Goal: Task Accomplishment & Management: Manage account settings

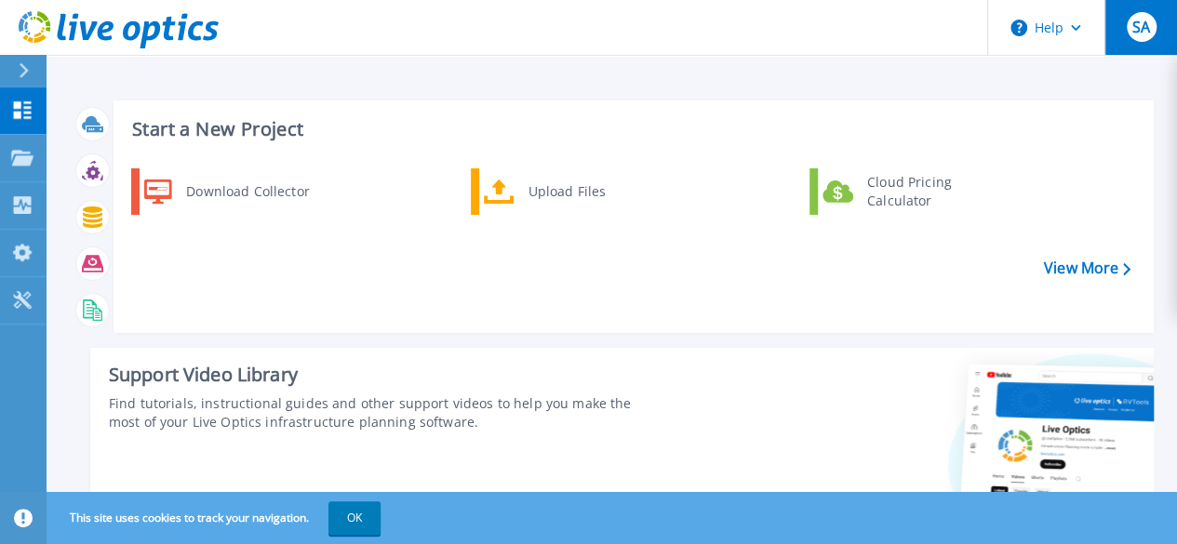
click at [1132, 34] on span "SA" at bounding box center [1141, 27] width 18 height 15
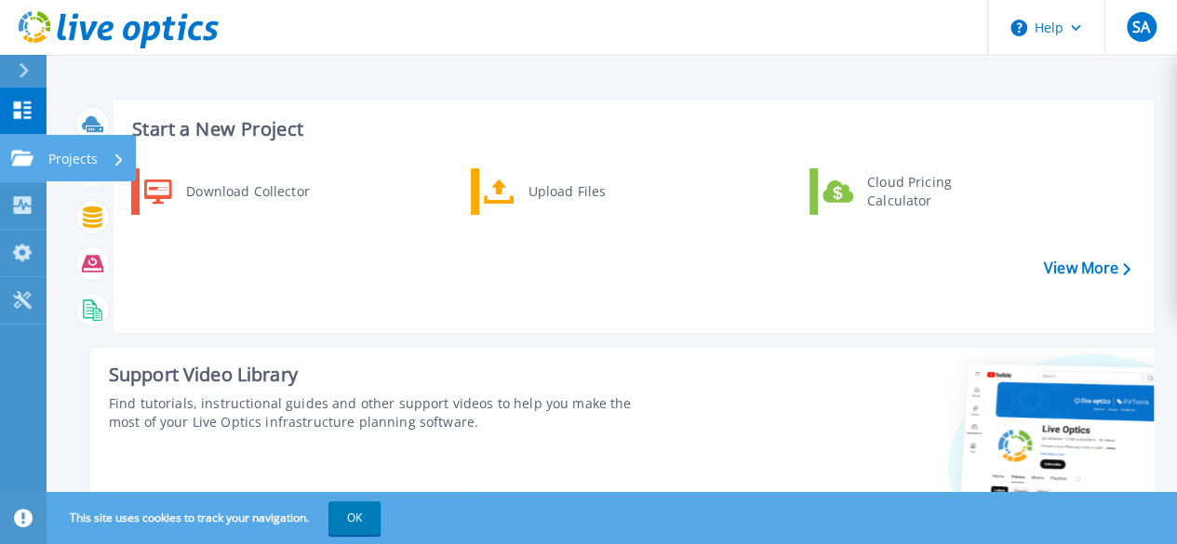
click at [23, 170] on link "Projects Projects" at bounding box center [23, 158] width 47 height 47
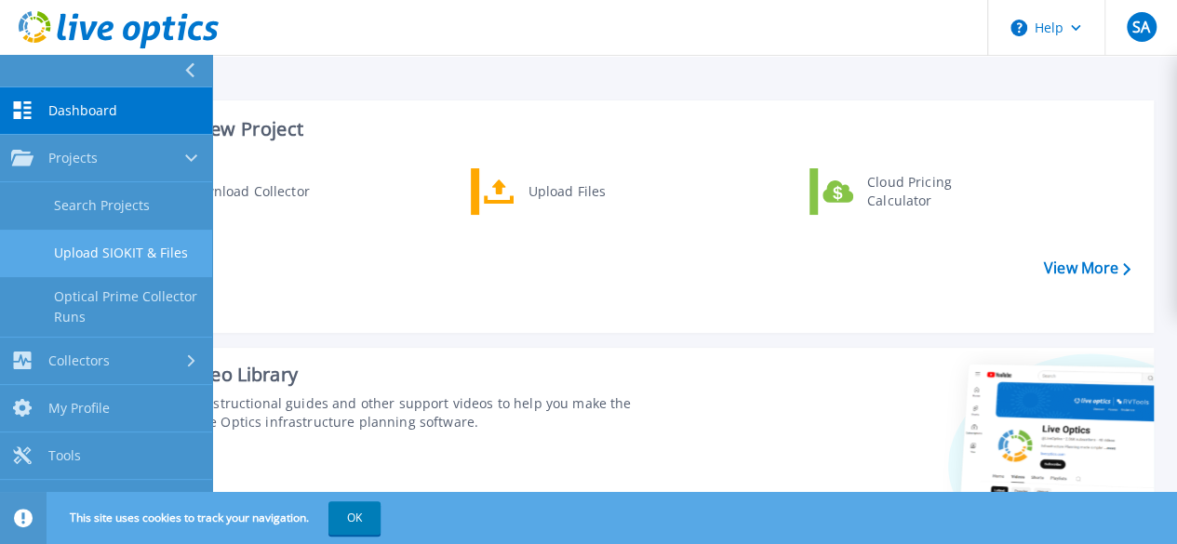
click at [122, 250] on link "Upload SIOKIT & Files" at bounding box center [106, 253] width 212 height 47
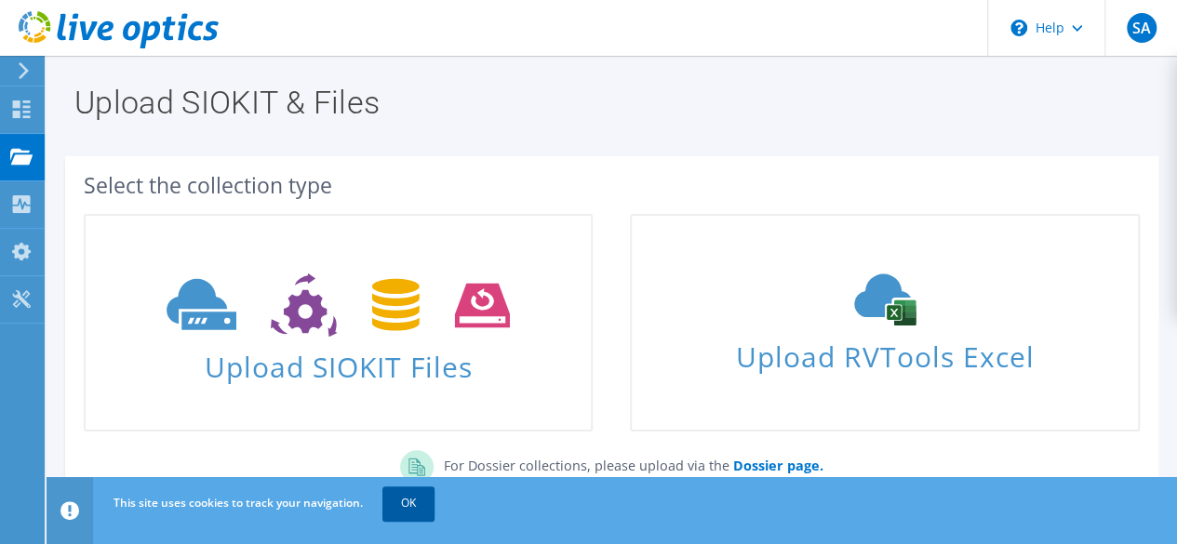
click at [416, 499] on link "OK" at bounding box center [408, 502] width 52 height 33
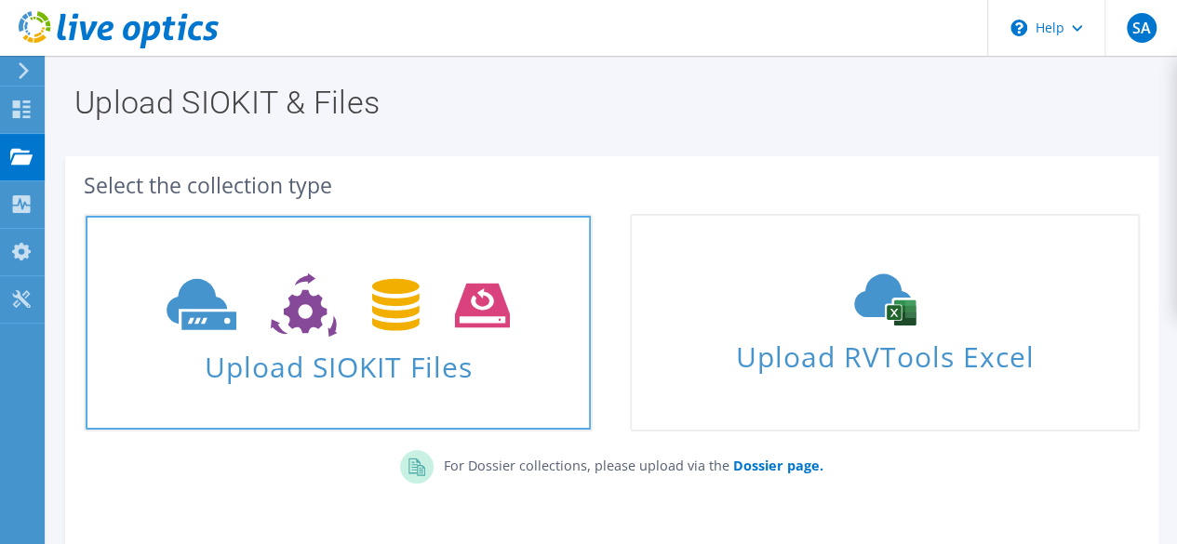
click at [353, 354] on span "Upload SIOKIT Files" at bounding box center [338, 361] width 505 height 40
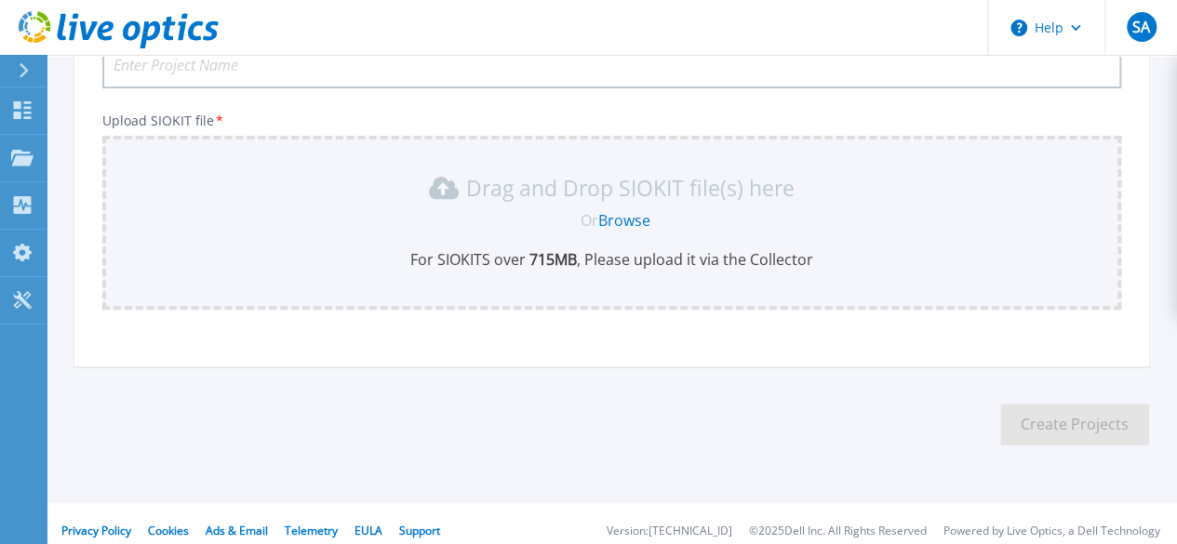
scroll to position [196, 0]
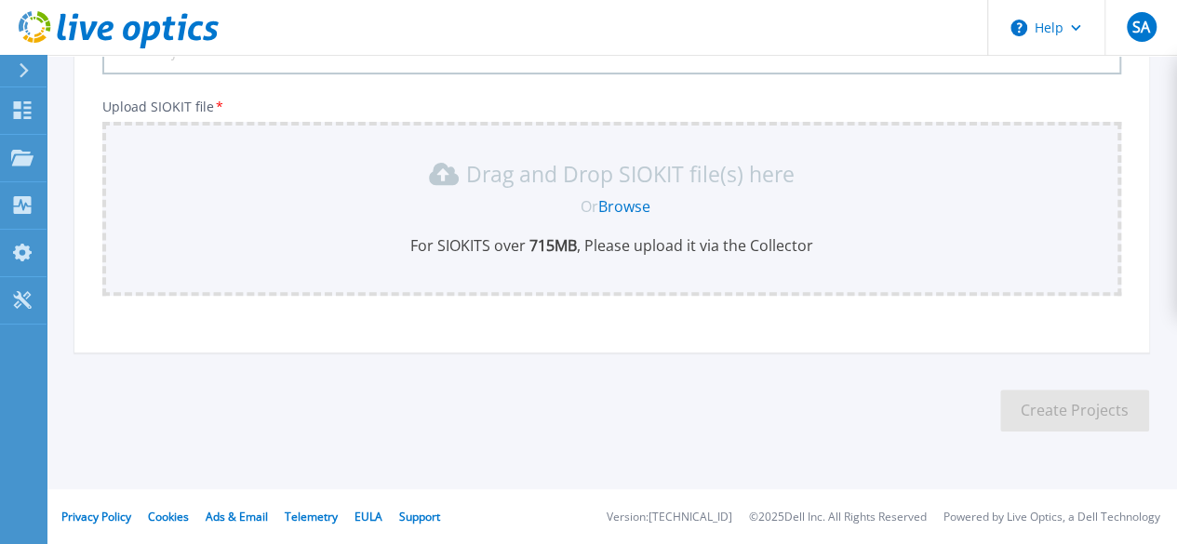
click at [625, 213] on link "Browse" at bounding box center [624, 206] width 52 height 20
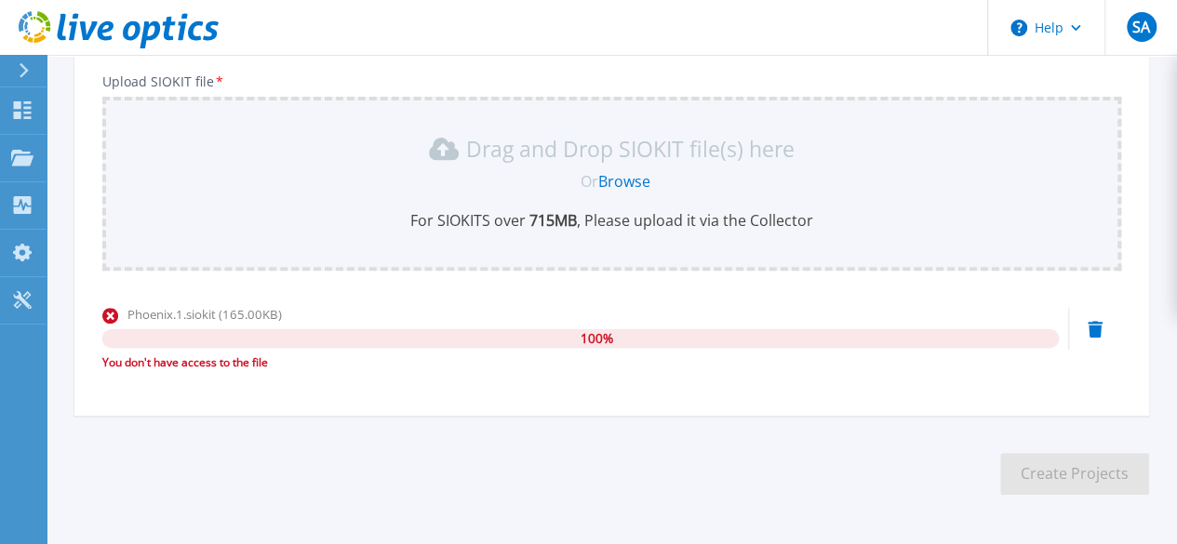
scroll to position [0, 0]
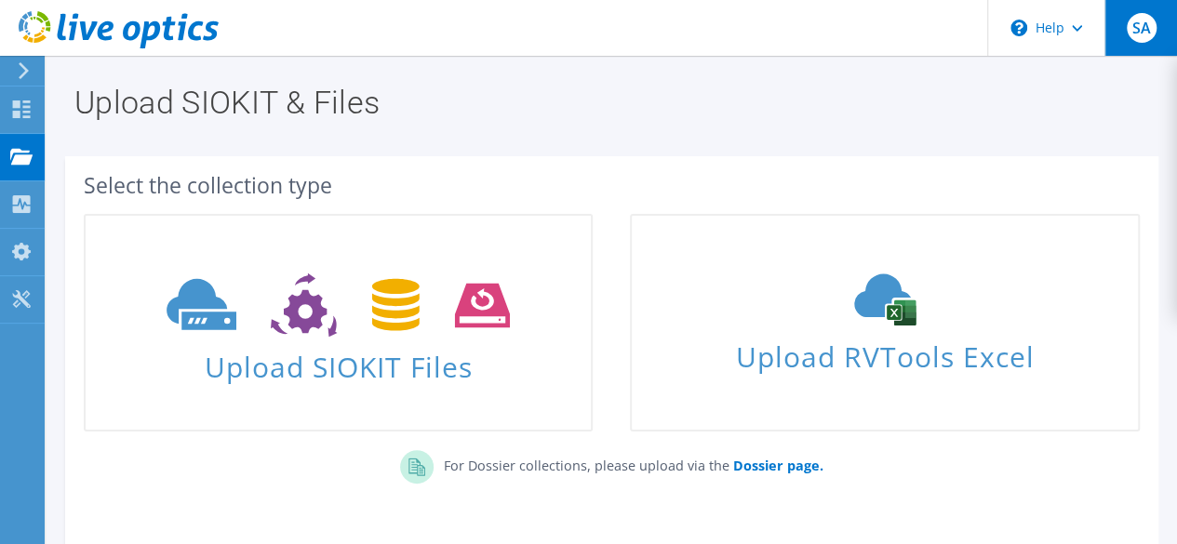
click at [1132, 31] on span "SA" at bounding box center [1141, 28] width 30 height 30
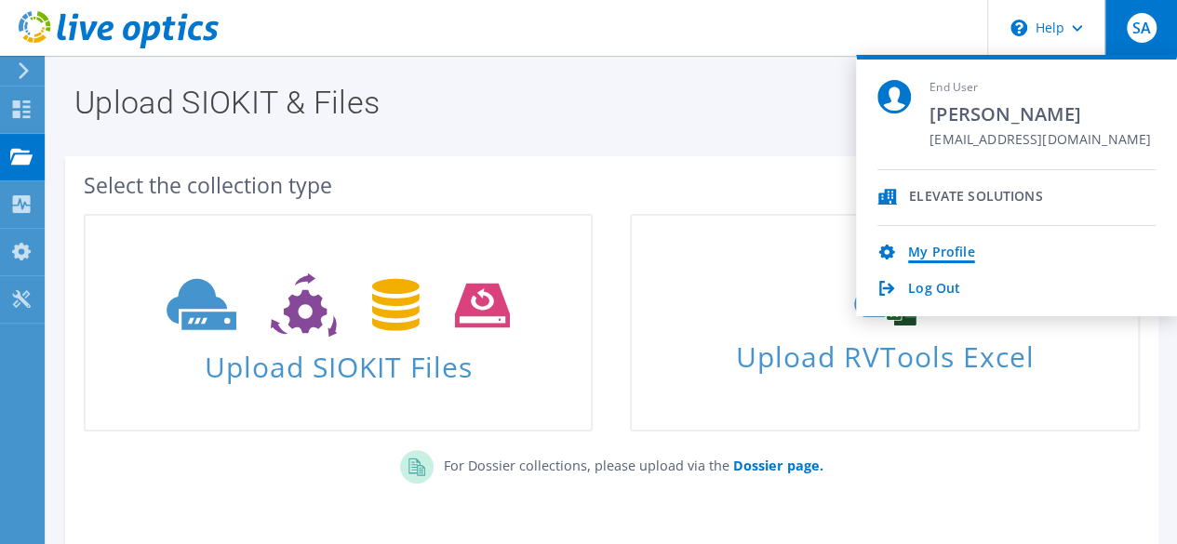
click at [956, 250] on link "My Profile" at bounding box center [941, 254] width 66 height 18
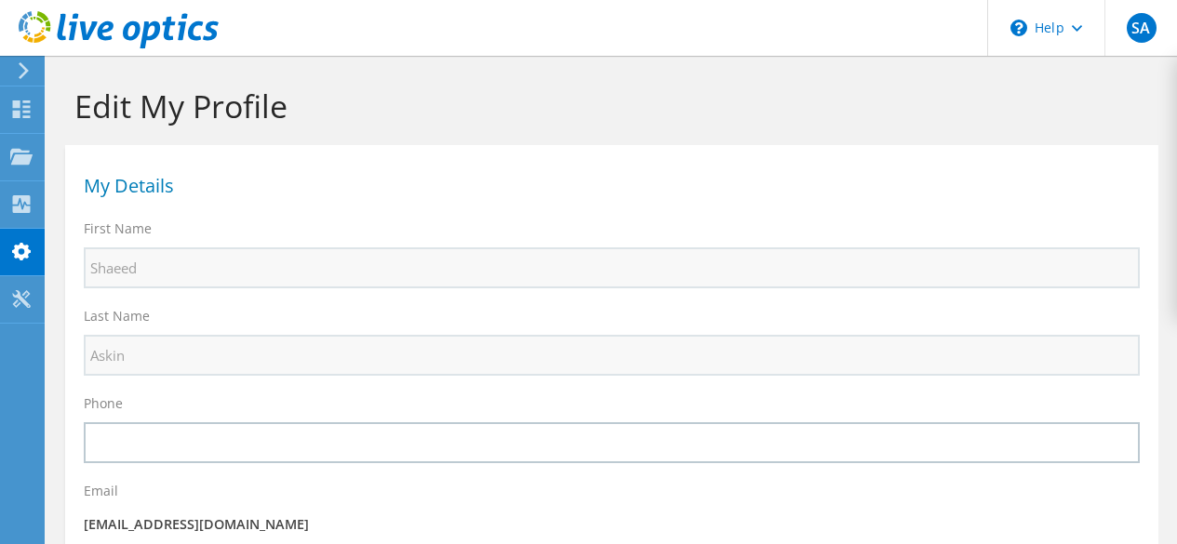
select select "126"
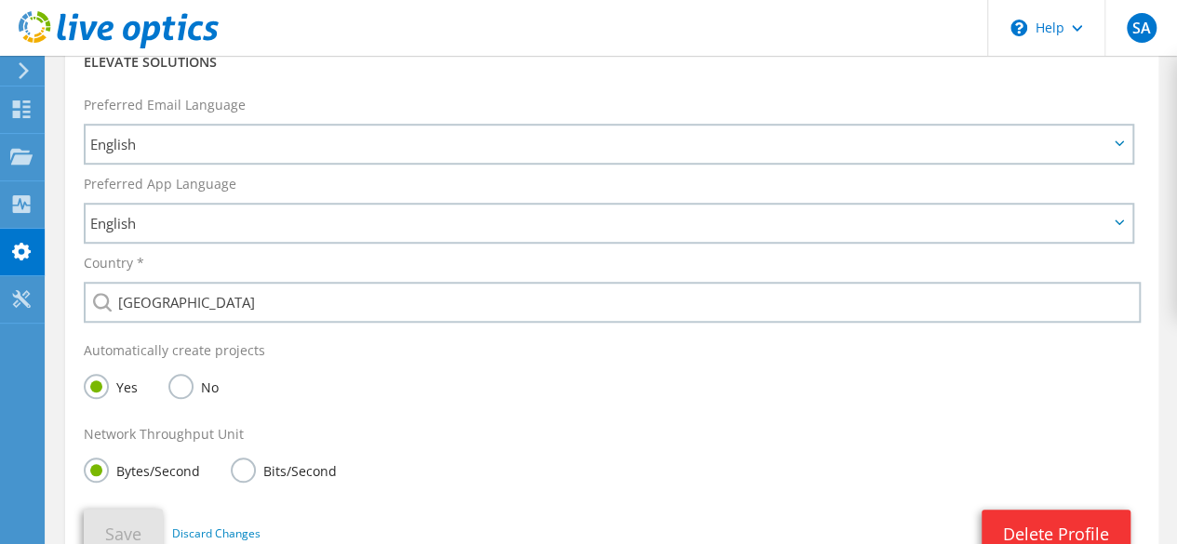
scroll to position [536, 0]
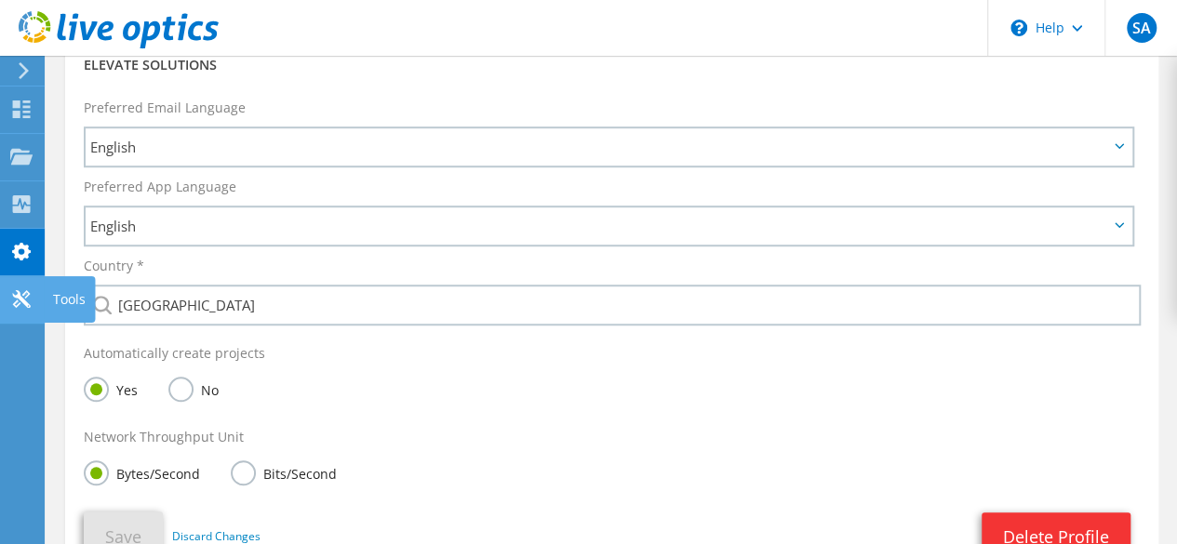
click at [22, 295] on icon at bounding box center [21, 299] width 22 height 18
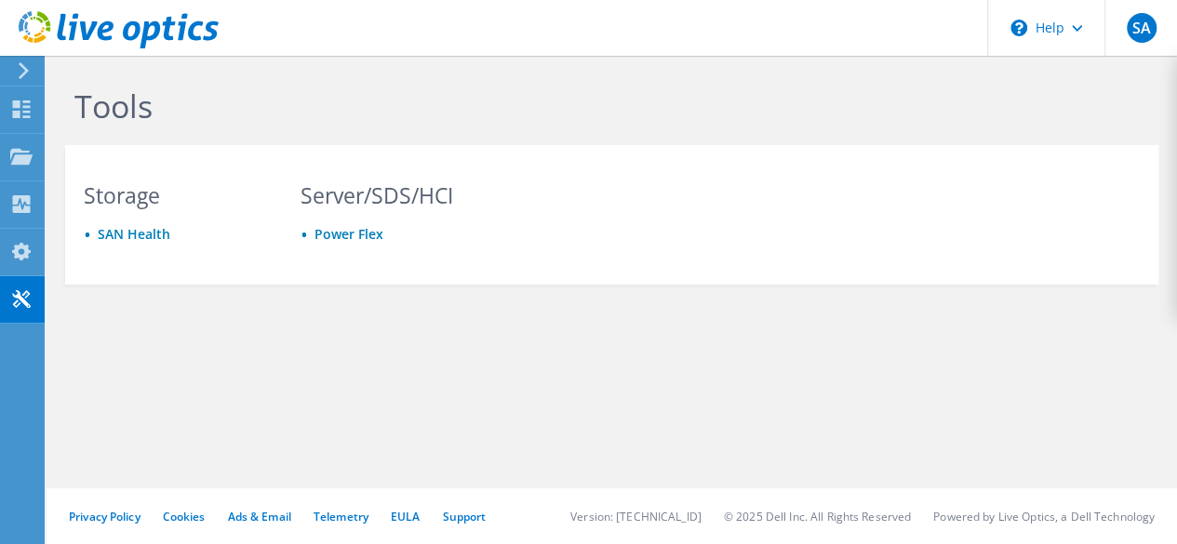
click at [22, 65] on use at bounding box center [24, 70] width 10 height 17
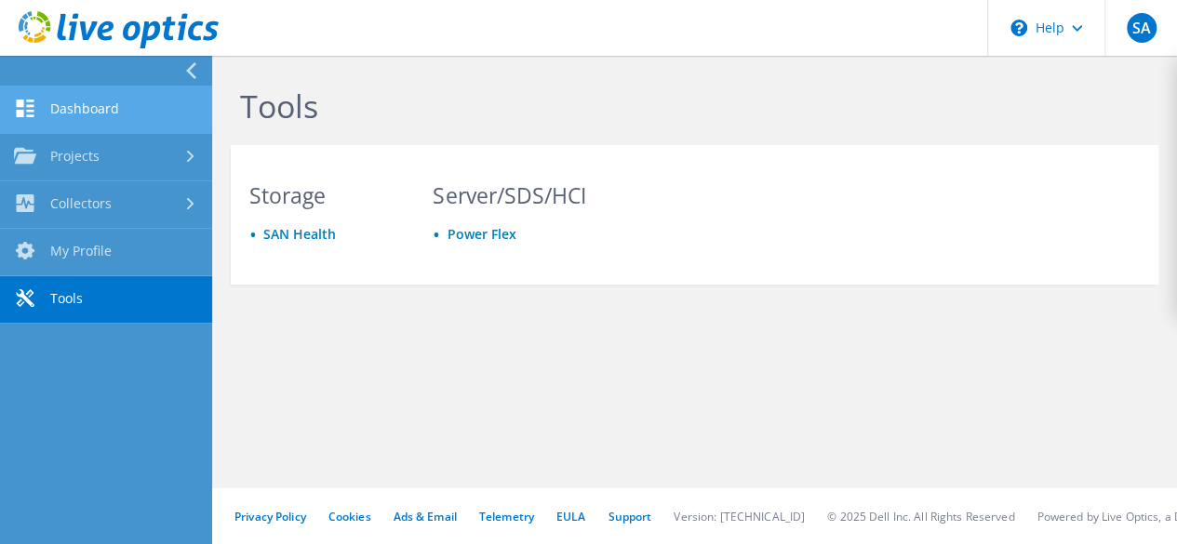
click at [48, 112] on link "Dashboard" at bounding box center [106, 109] width 212 height 47
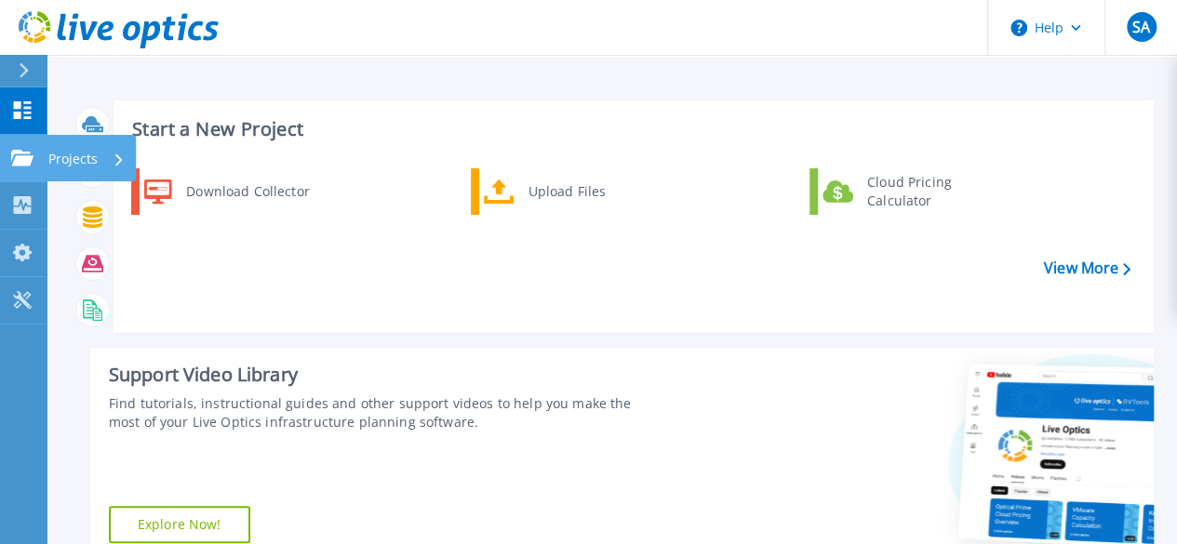
click at [28, 153] on icon at bounding box center [22, 158] width 22 height 16
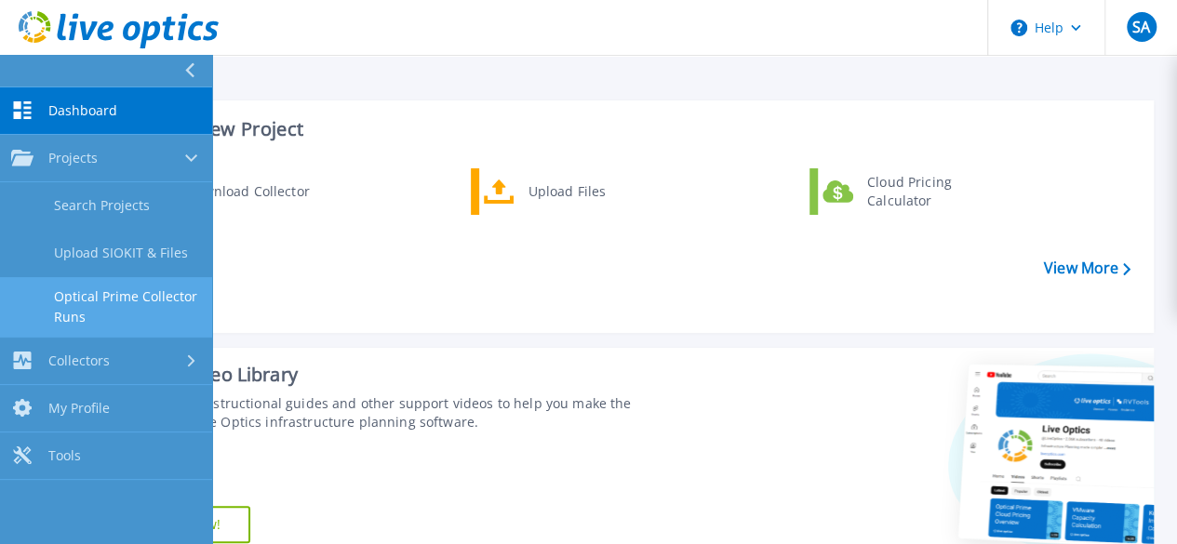
click at [143, 303] on link "Optical Prime Collector Runs" at bounding box center [106, 307] width 212 height 60
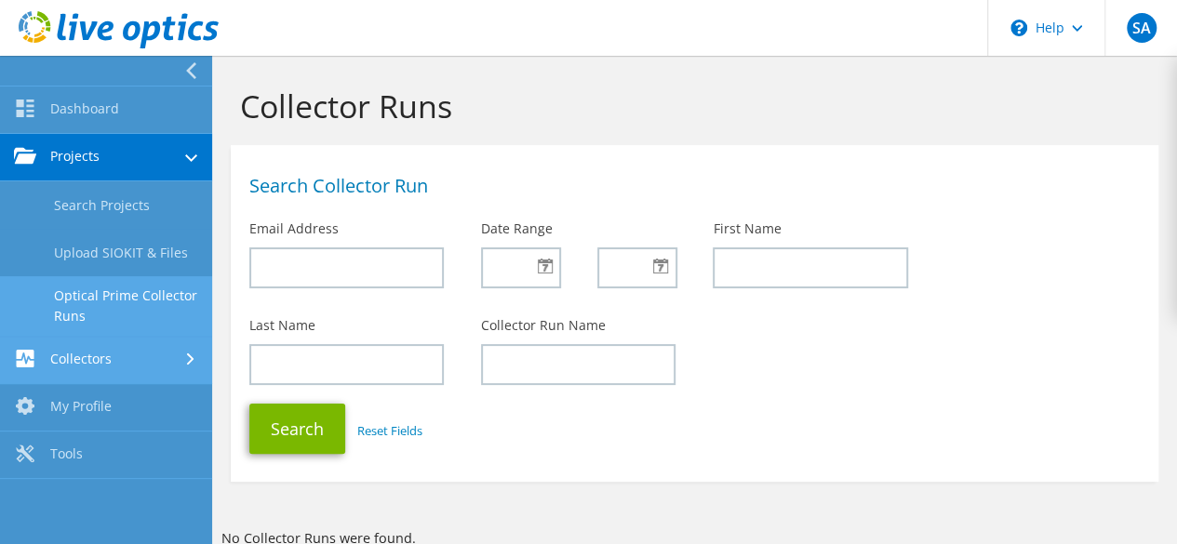
click at [97, 369] on link "Collectors" at bounding box center [106, 360] width 212 height 47
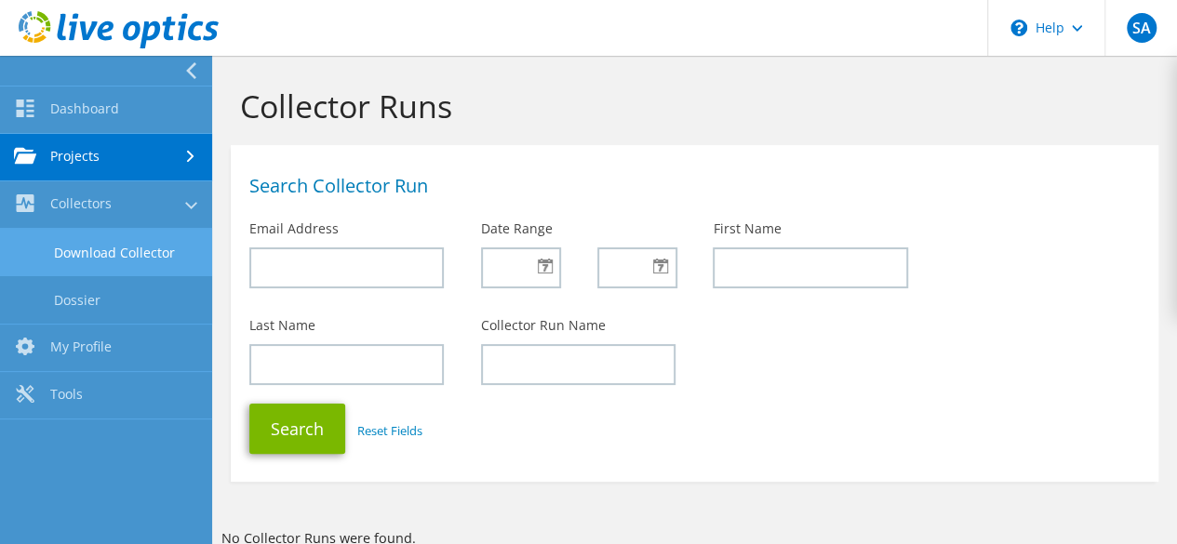
click at [93, 252] on link "Download Collector" at bounding box center [106, 252] width 212 height 47
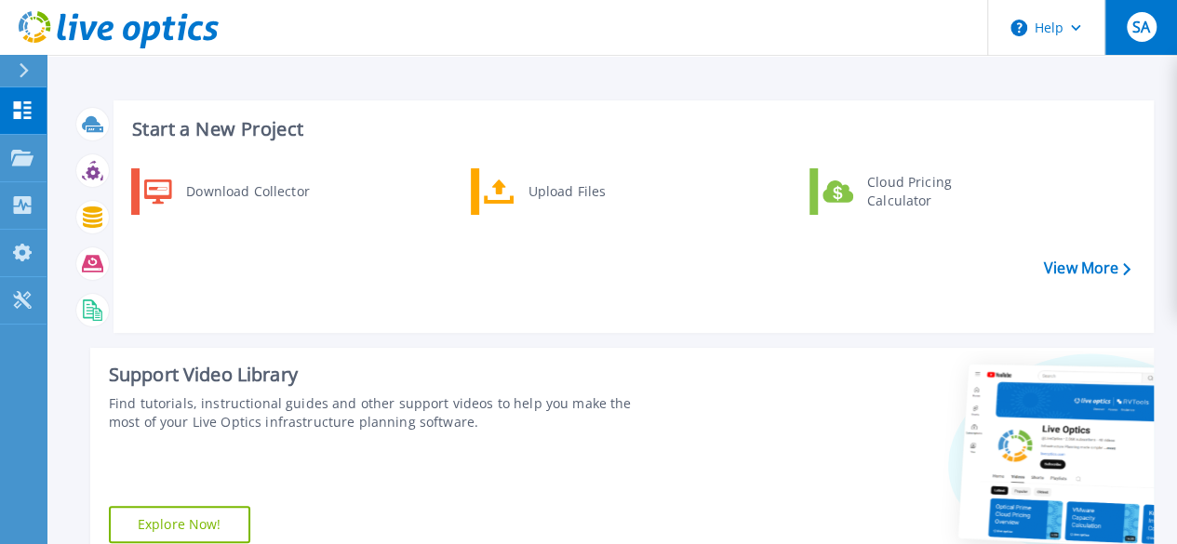
click at [1139, 34] on span "SA" at bounding box center [1141, 27] width 18 height 15
